Goal: Task Accomplishment & Management: Manage account settings

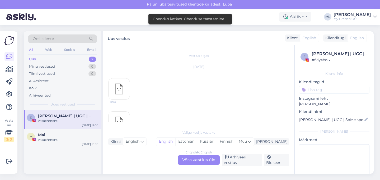
scroll to position [52, 0]
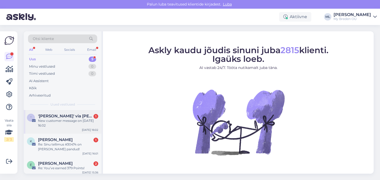
click at [55, 119] on div "New customer message on [DATE] 16:02" at bounding box center [68, 123] width 60 height 9
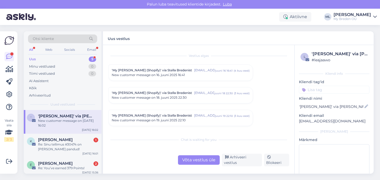
scroll to position [2249, 0]
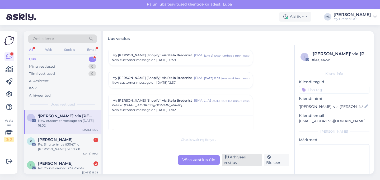
click at [233, 165] on div "Arhiveeri vestlus" at bounding box center [242, 160] width 40 height 13
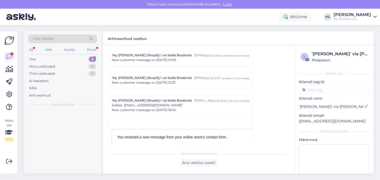
scroll to position [2294, 0]
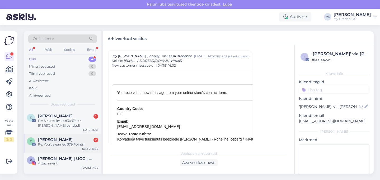
click at [63, 144] on div "Re: You’ve earned 379 Points!" at bounding box center [68, 144] width 60 height 5
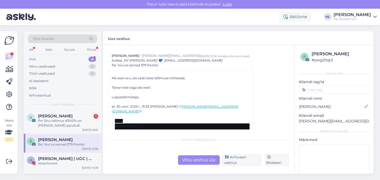
scroll to position [84, 0]
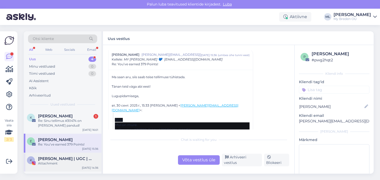
click at [64, 155] on div "K Kristin | UGC | SoMe spetsialist 🤍 Attachment Sep 30 14:36" at bounding box center [63, 162] width 78 height 19
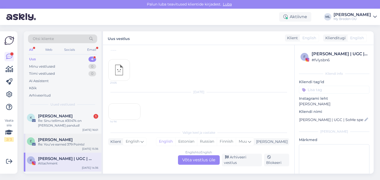
scroll to position [17, 0]
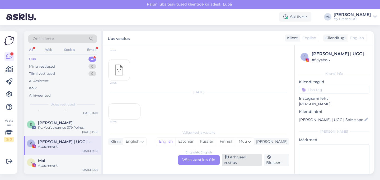
click at [237, 161] on div "Arhiveeri vestlus" at bounding box center [242, 160] width 40 height 13
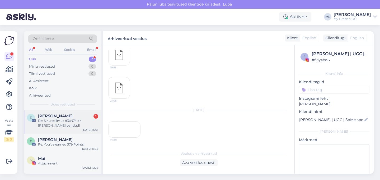
click at [51, 126] on div "Re: Sinu tellimus #30474 on teele pandud!" at bounding box center [68, 123] width 60 height 9
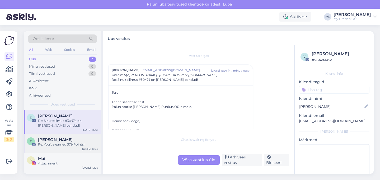
click at [69, 146] on div "Re: You’ve earned 379 Points!" at bounding box center [68, 144] width 60 height 5
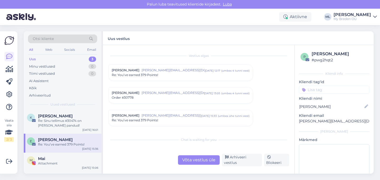
scroll to position [82, 0]
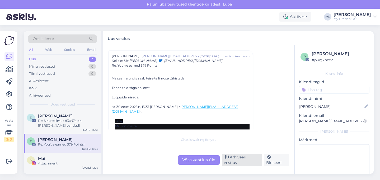
click at [242, 164] on div "Arhiveeri vestlus" at bounding box center [242, 160] width 40 height 13
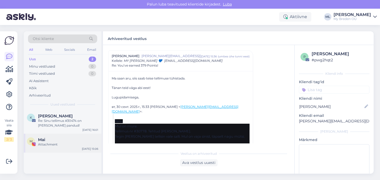
click at [69, 149] on div "M Mai Attachment Sep 29 15:06" at bounding box center [63, 143] width 78 height 19
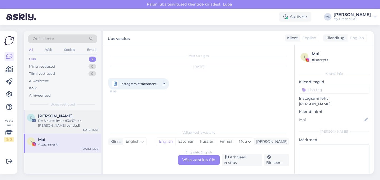
click at [61, 114] on span "Kärt Jõemaa" at bounding box center [55, 116] width 35 height 5
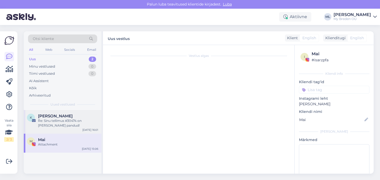
scroll to position [14, 0]
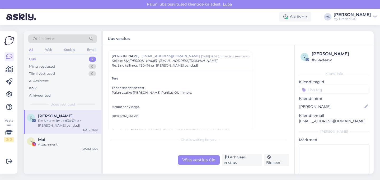
click at [312, 121] on p "kart.joemaa@gmail.com" at bounding box center [334, 122] width 70 height 6
copy div "kart.joemaa@gmail.com Lisa"
click at [146, 66] on span "Re: Sinu tellimus #30474 on teele pandud!" at bounding box center [155, 65] width 86 height 5
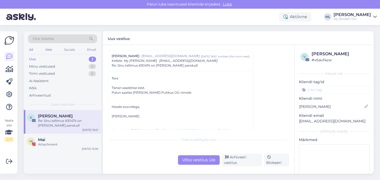
scroll to position [0, 0]
